Goal: Check status

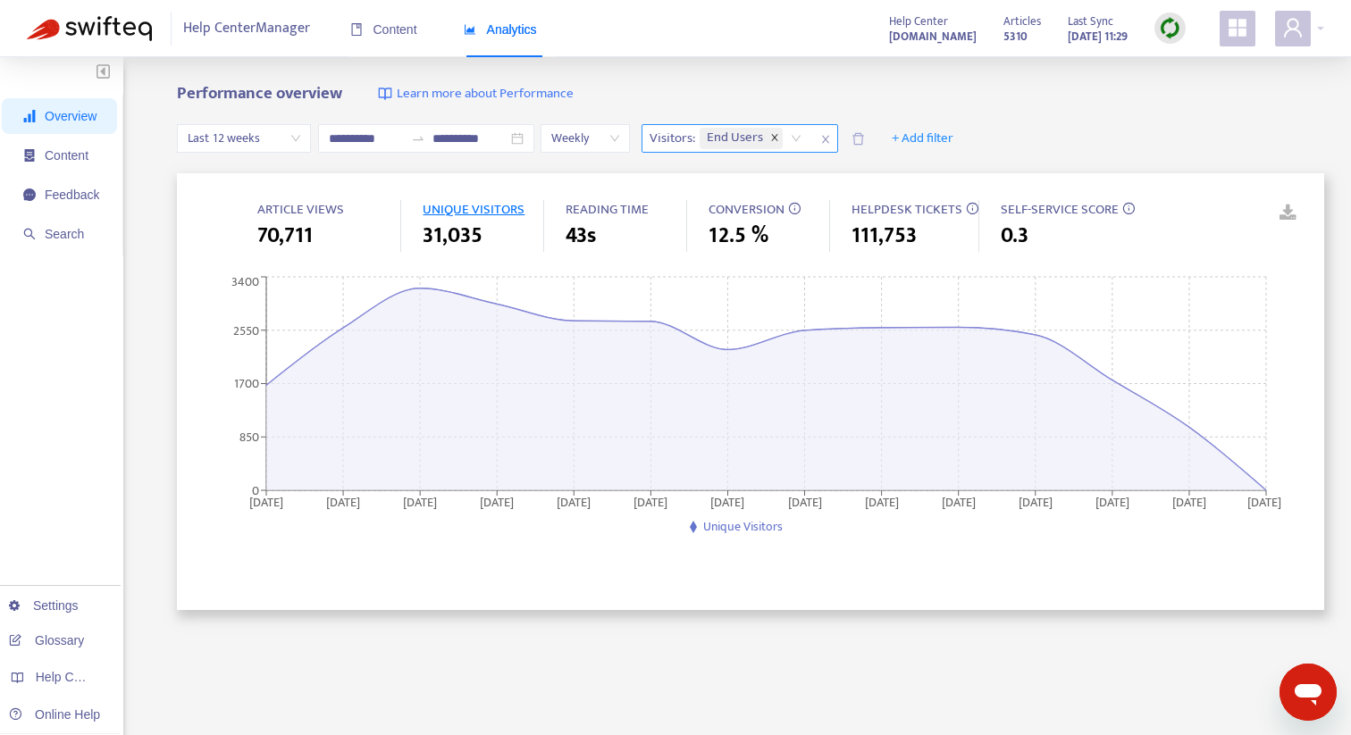
click at [777, 132] on span at bounding box center [774, 138] width 9 height 21
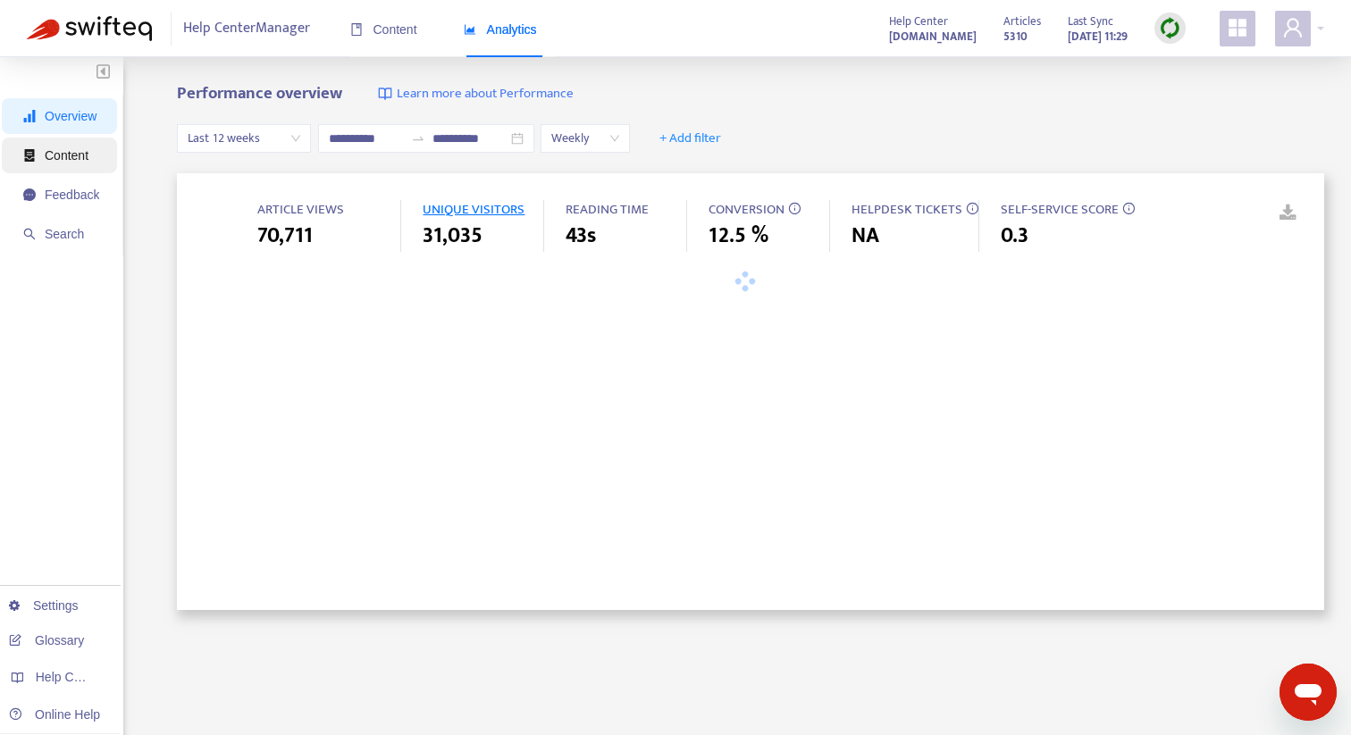
click at [45, 162] on span "Content" at bounding box center [67, 155] width 44 height 14
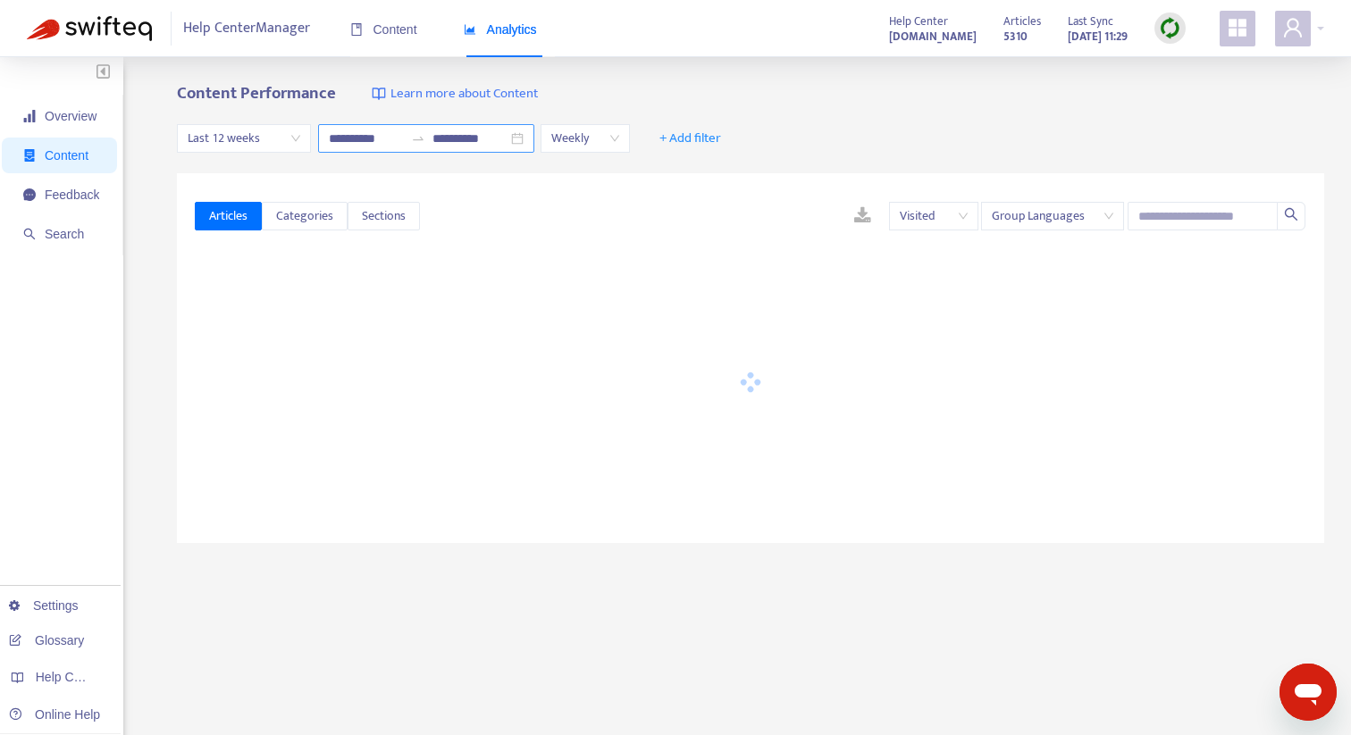
click at [416, 143] on icon "swap-right" at bounding box center [418, 138] width 14 height 14
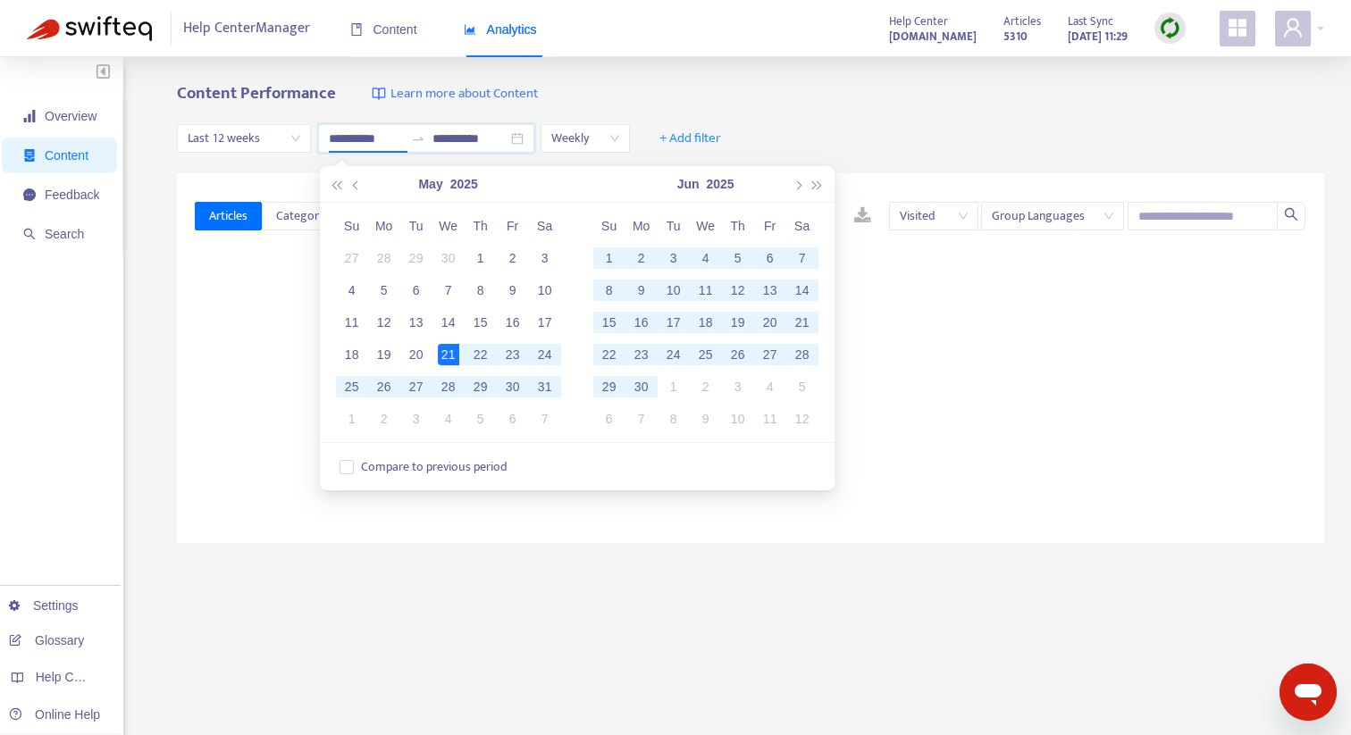
click at [275, 146] on span "Last 12 weeks" at bounding box center [244, 138] width 113 height 27
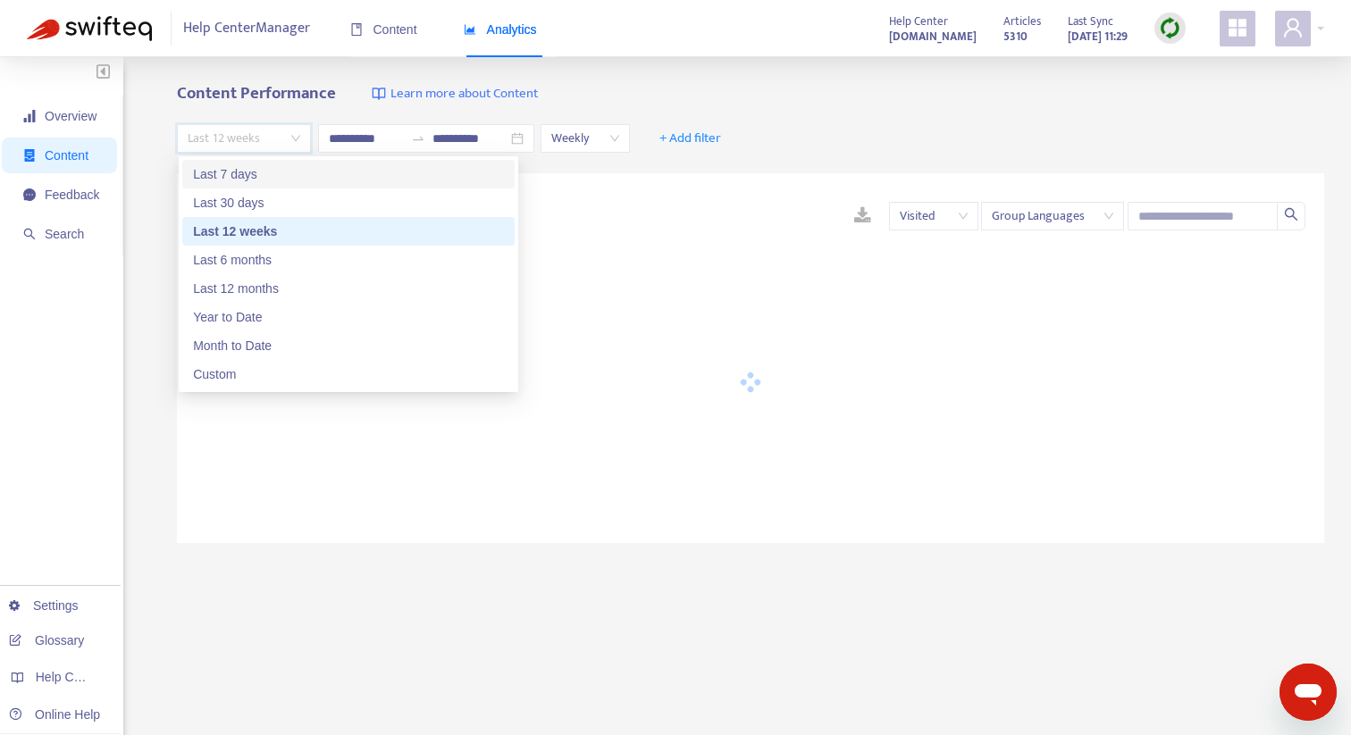
click at [265, 180] on div "Last 7 days" at bounding box center [348, 174] width 311 height 20
type input "**********"
